Goal: Transaction & Acquisition: Purchase product/service

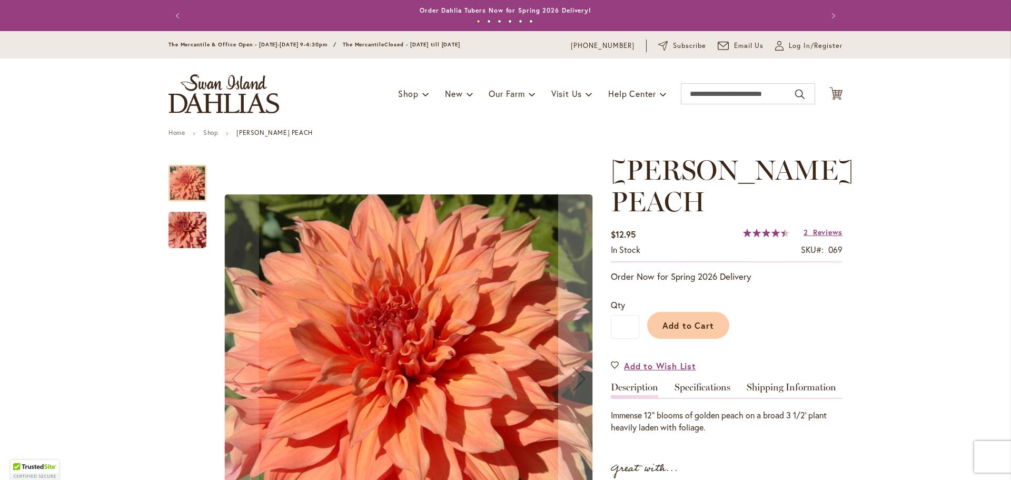
click at [186, 241] on img "Sherwood's Peach" at bounding box center [188, 230] width 76 height 51
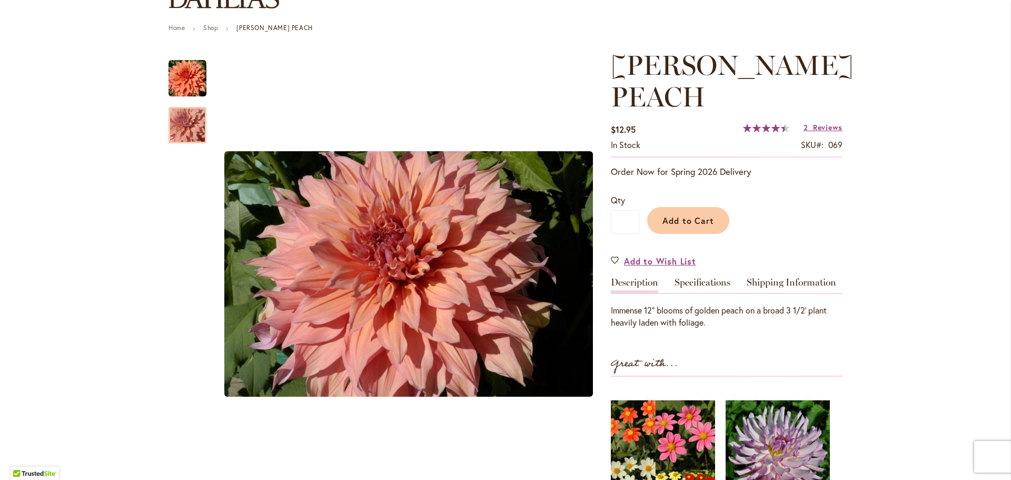
scroll to position [105, 0]
click at [823, 123] on span "Reviews" at bounding box center [827, 127] width 29 height 10
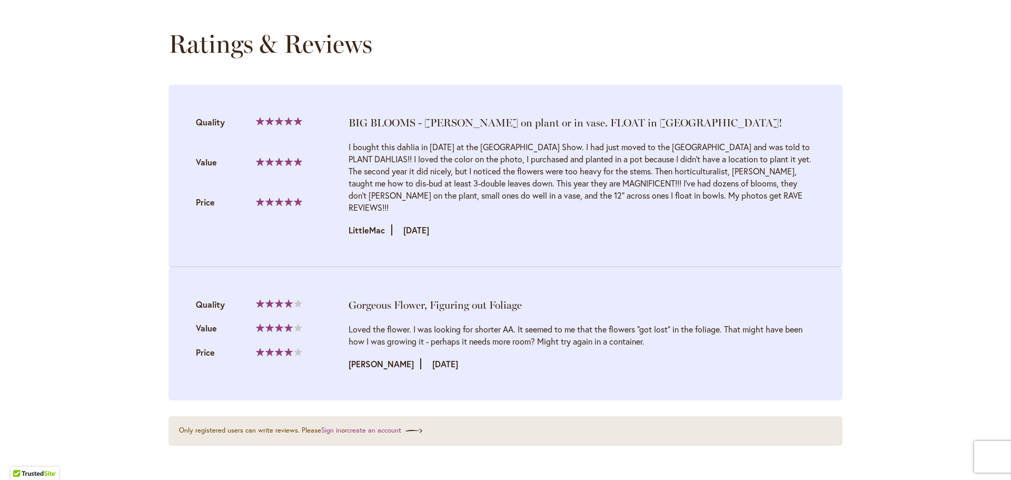
scroll to position [1087, 0]
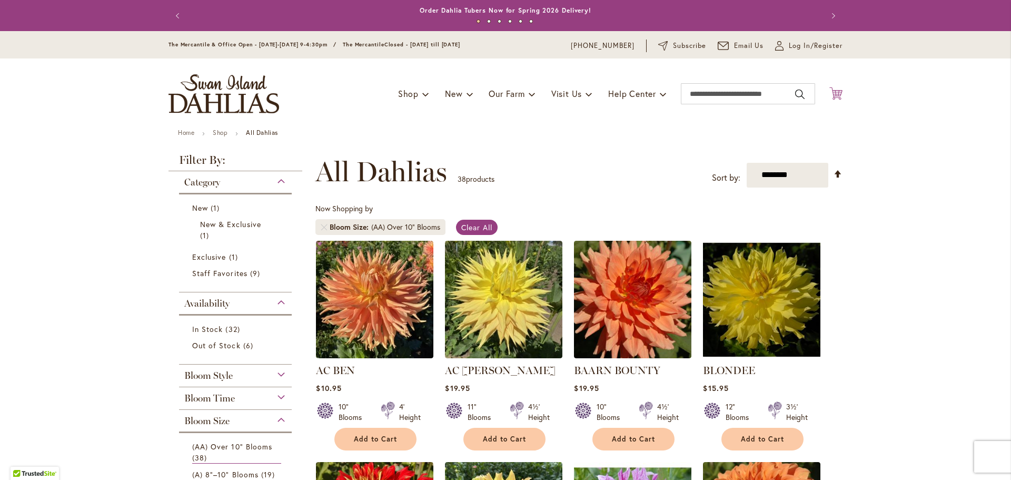
click at [833, 92] on icon "Cart .cls-1 { fill: #231f20; }" at bounding box center [835, 93] width 13 height 13
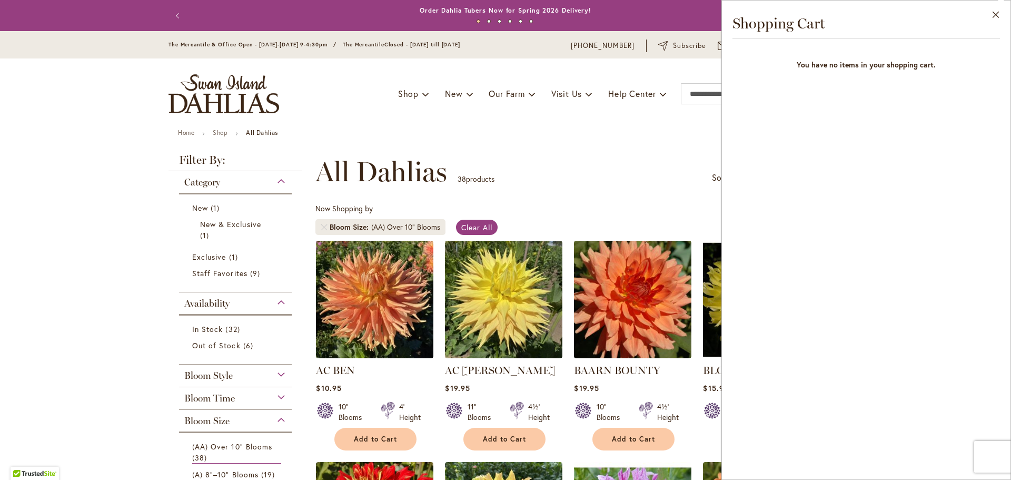
click at [618, 156] on div "**********" at bounding box center [578, 172] width 527 height 32
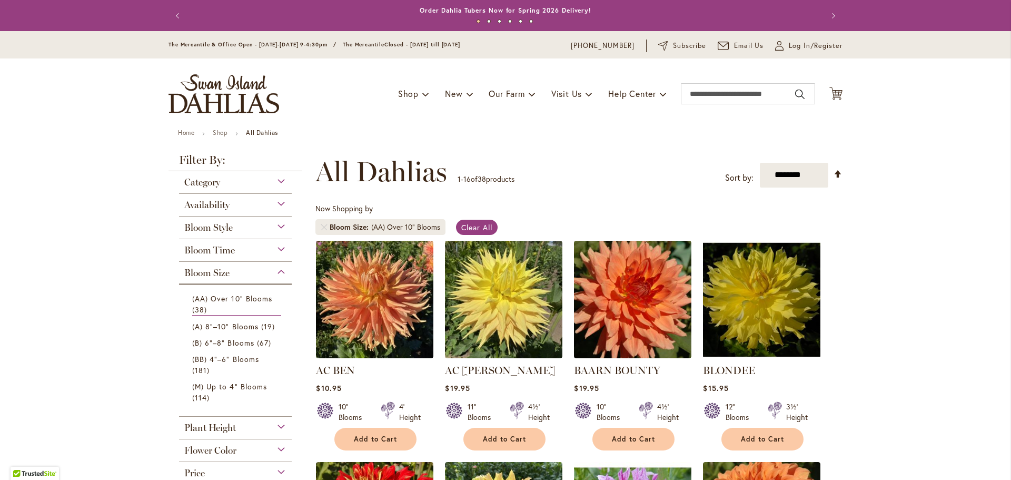
select select "**"
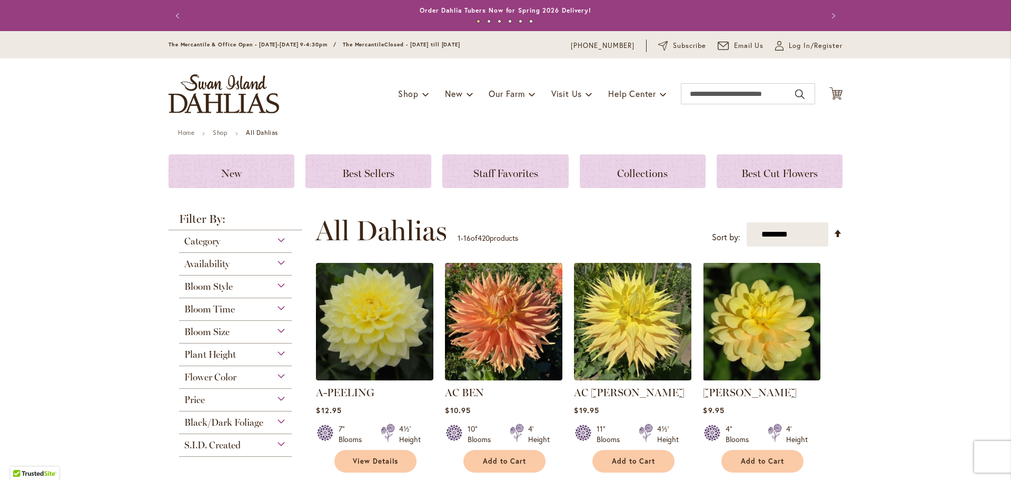
click at [830, 85] on div "Toggle Nav Shop Dahlia Tubers Collections Fresh Cut Dahlias Gardening Supplies …" at bounding box center [505, 93] width 695 height 71
click at [830, 93] on icon "Cart .cls-1 { fill: #231f20; }" at bounding box center [835, 93] width 13 height 13
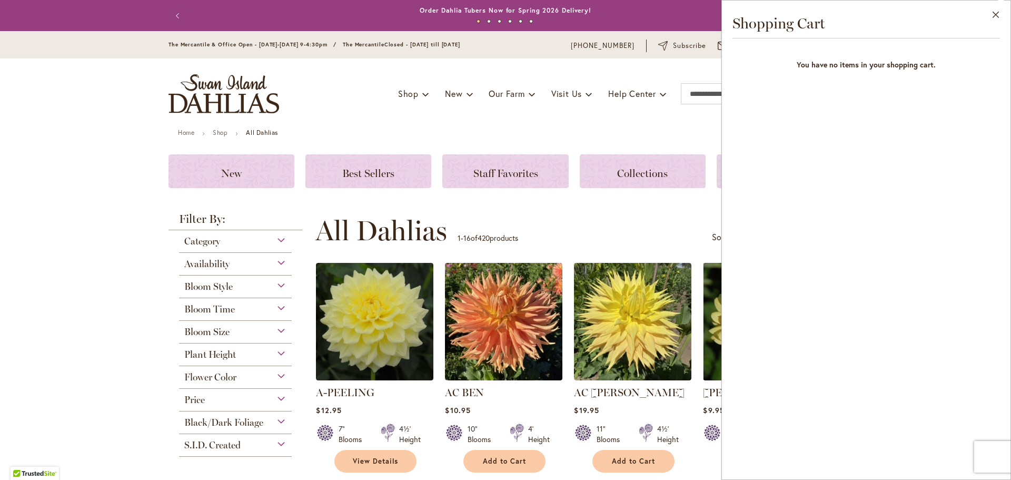
click at [509, 62] on div "Toggle Nav Shop Dahlia Tubers Collections Fresh Cut Dahlias Gardening Supplies …" at bounding box center [505, 93] width 695 height 71
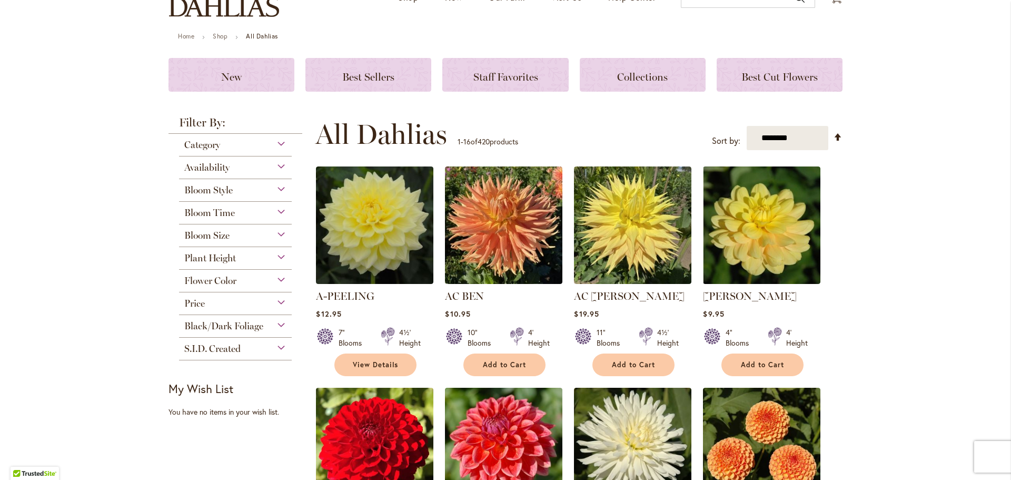
scroll to position [105, 0]
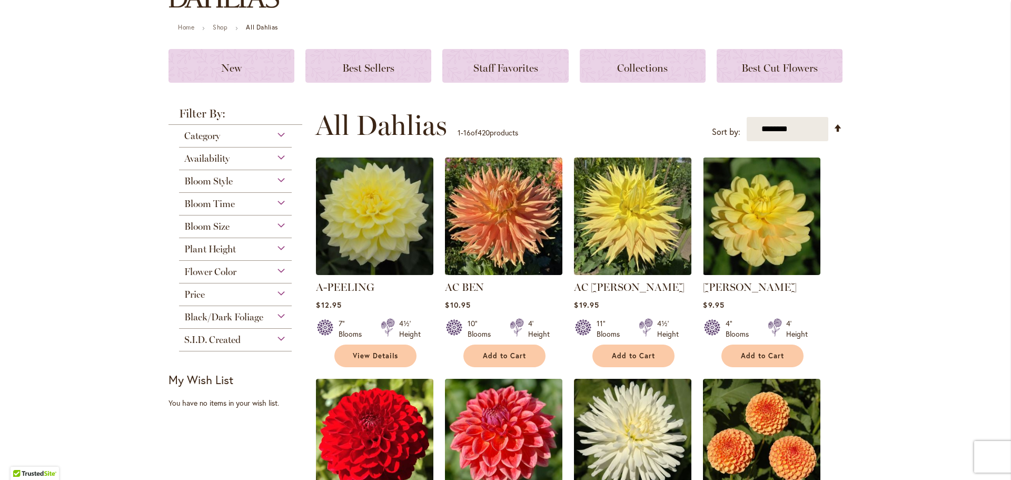
click at [234, 227] on div "Bloom Size" at bounding box center [235, 223] width 113 height 17
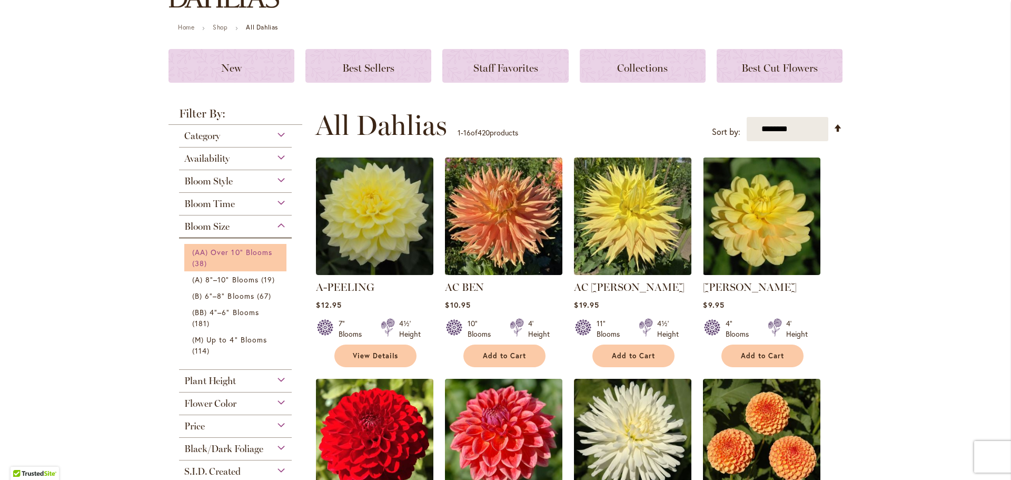
click at [198, 249] on span "(AA) Over 10" Blooms" at bounding box center [232, 252] width 80 height 10
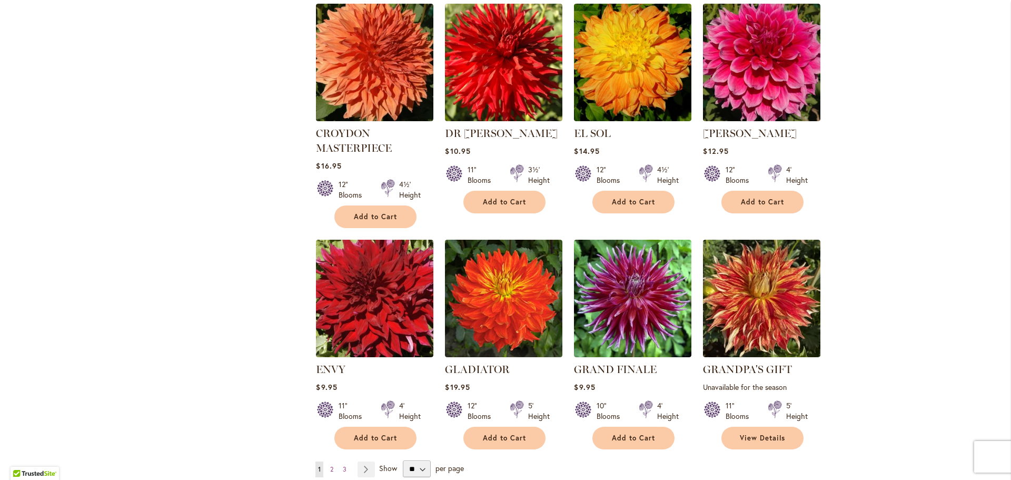
scroll to position [685, 0]
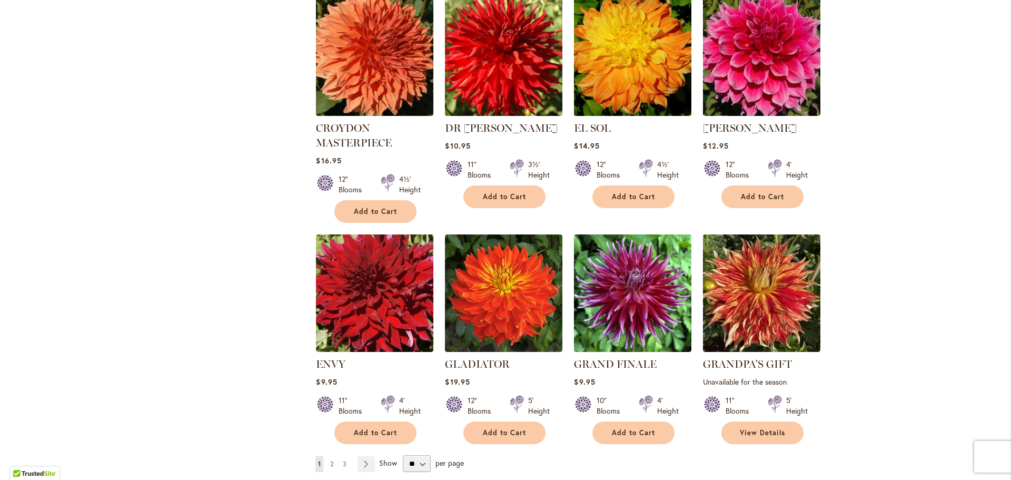
click at [637, 58] on img at bounding box center [632, 56] width 123 height 123
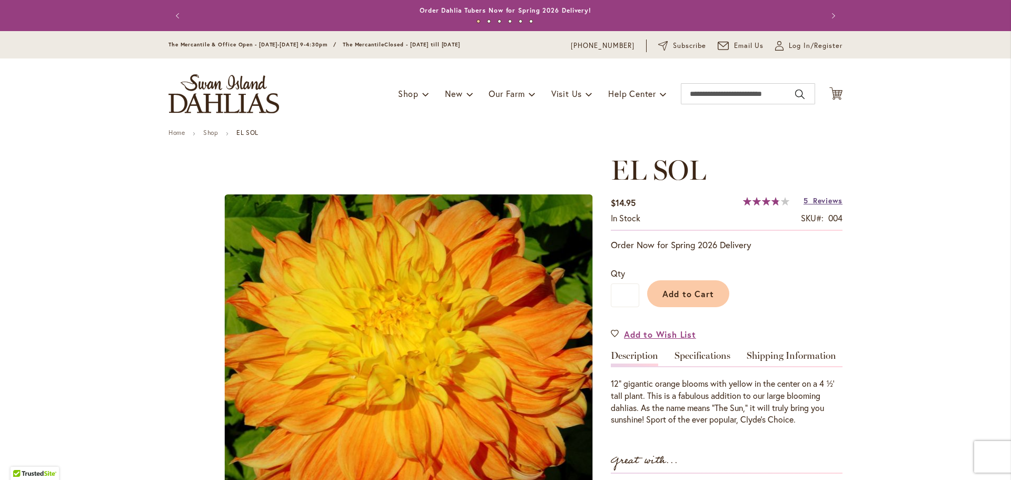
click at [818, 197] on span "Reviews" at bounding box center [827, 200] width 29 height 10
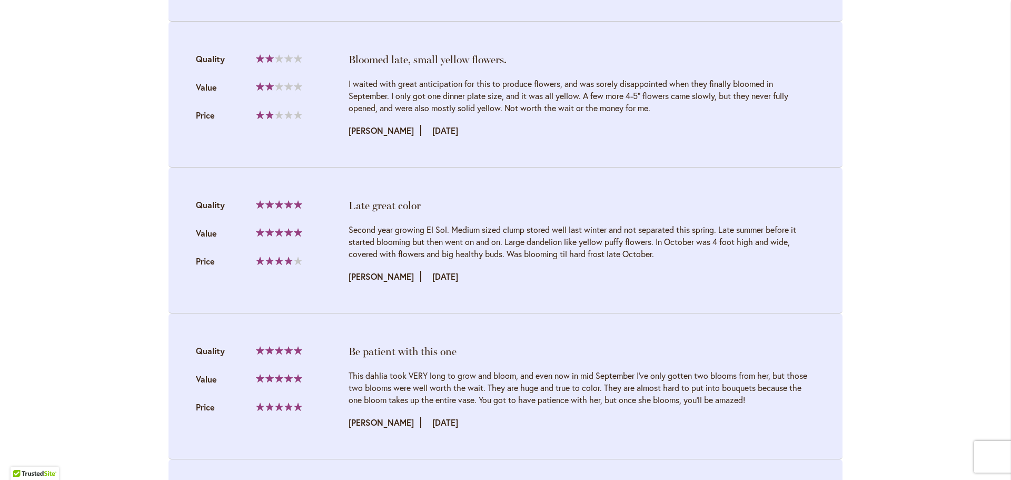
scroll to position [1381, 0]
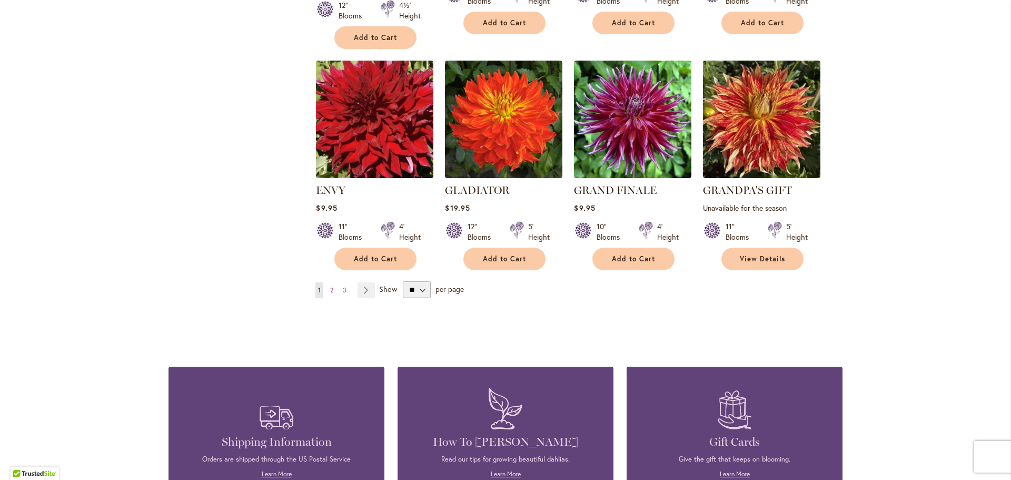
scroll to position [895, 0]
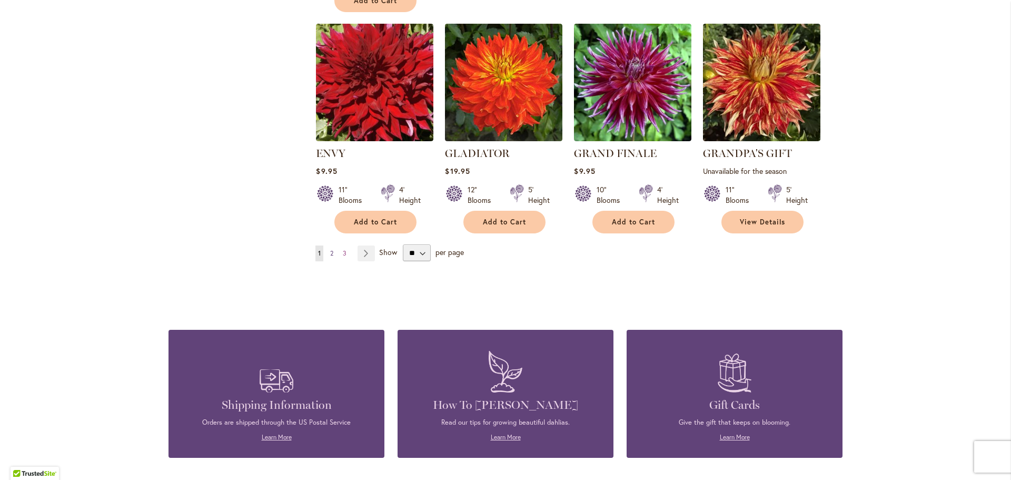
click at [330, 250] on span "2" at bounding box center [331, 253] width 3 height 8
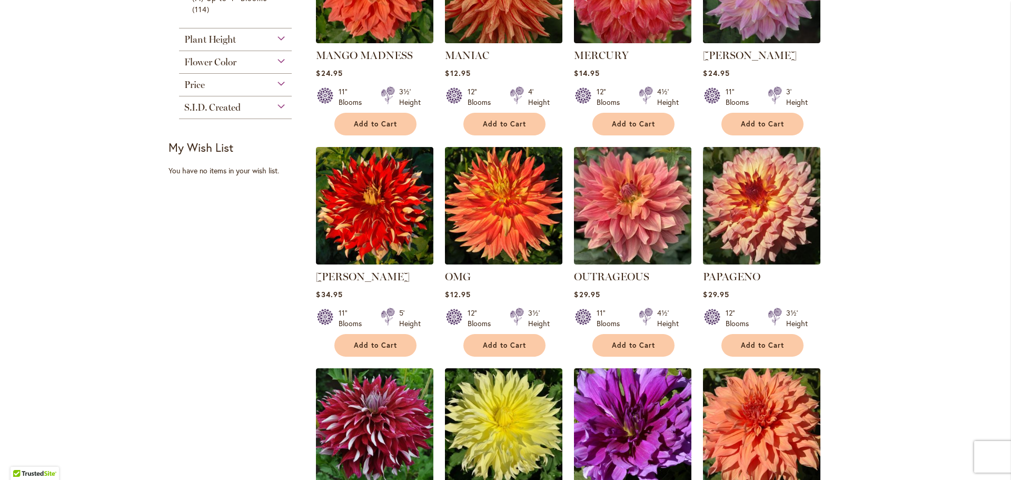
scroll to position [685, 0]
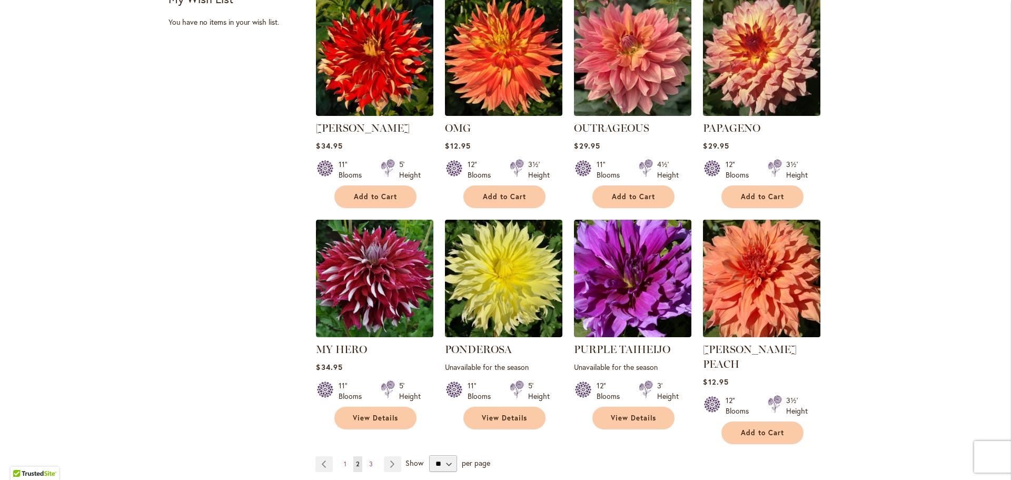
click at [760, 294] on img at bounding box center [761, 277] width 123 height 123
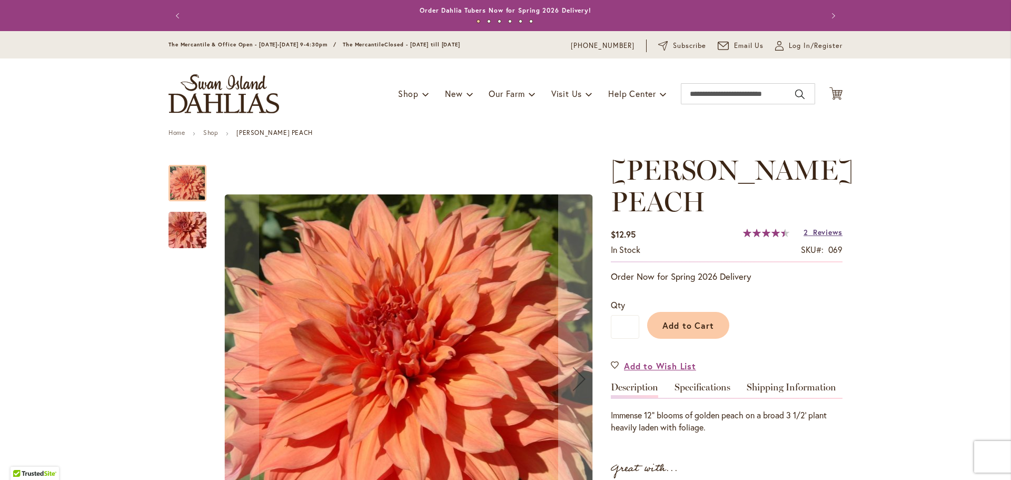
click at [808, 231] on link "2 Reviews" at bounding box center [823, 232] width 39 height 10
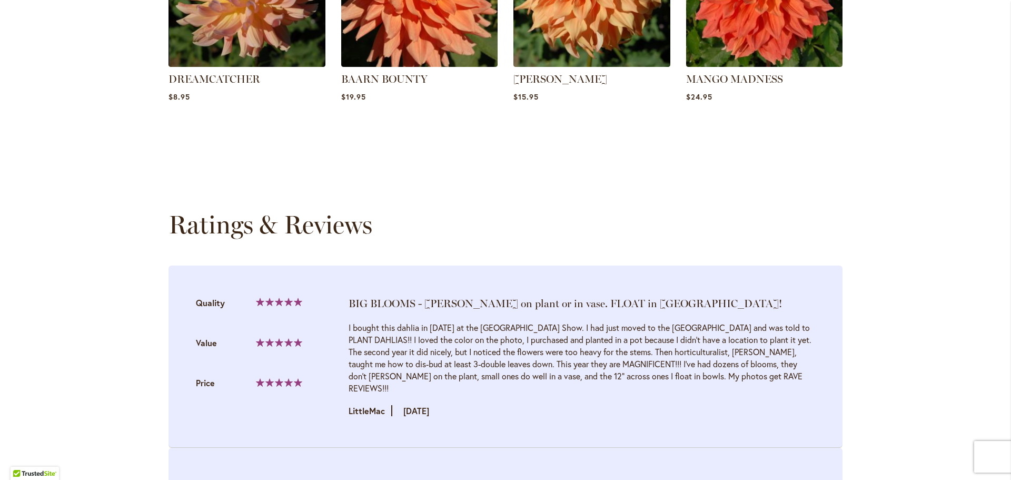
scroll to position [1073, 0]
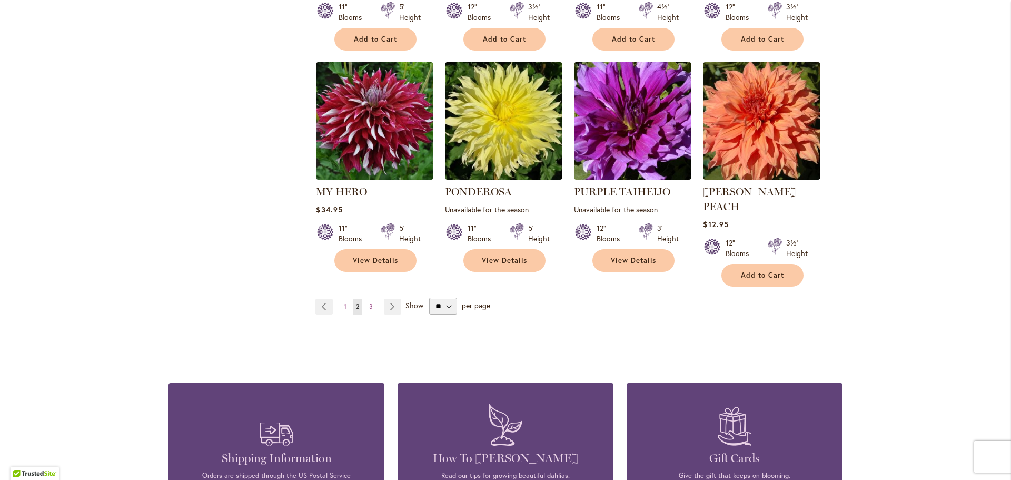
scroll to position [843, 0]
click at [369, 302] on span "3" at bounding box center [371, 306] width 4 height 8
